Goal: Information Seeking & Learning: Learn about a topic

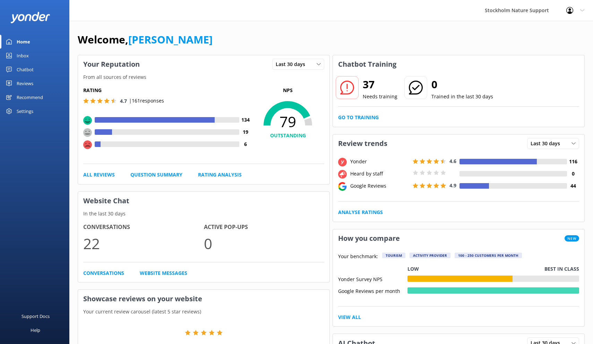
click at [27, 83] on div "Reviews" at bounding box center [25, 83] width 17 height 14
